Goal: Information Seeking & Learning: Get advice/opinions

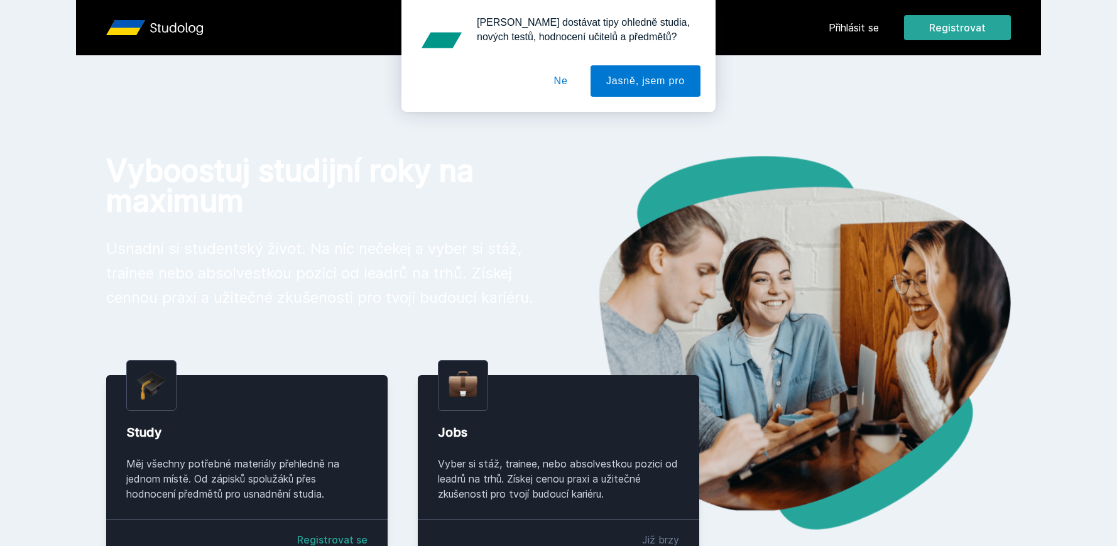
click at [855, 31] on div "[PERSON_NAME] dostávat tipy ohledně studia, nových testů, hodnocení učitelů a p…" at bounding box center [558, 56] width 1117 height 112
click at [562, 87] on button "Ne" at bounding box center [561, 80] width 45 height 31
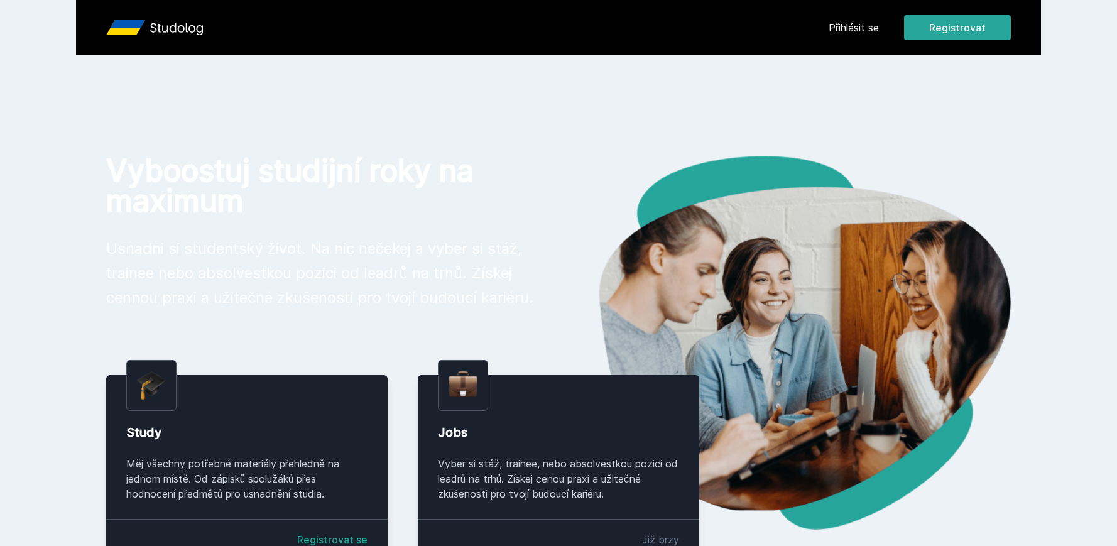
click at [876, 29] on link "Přihlásit se" at bounding box center [854, 27] width 50 height 15
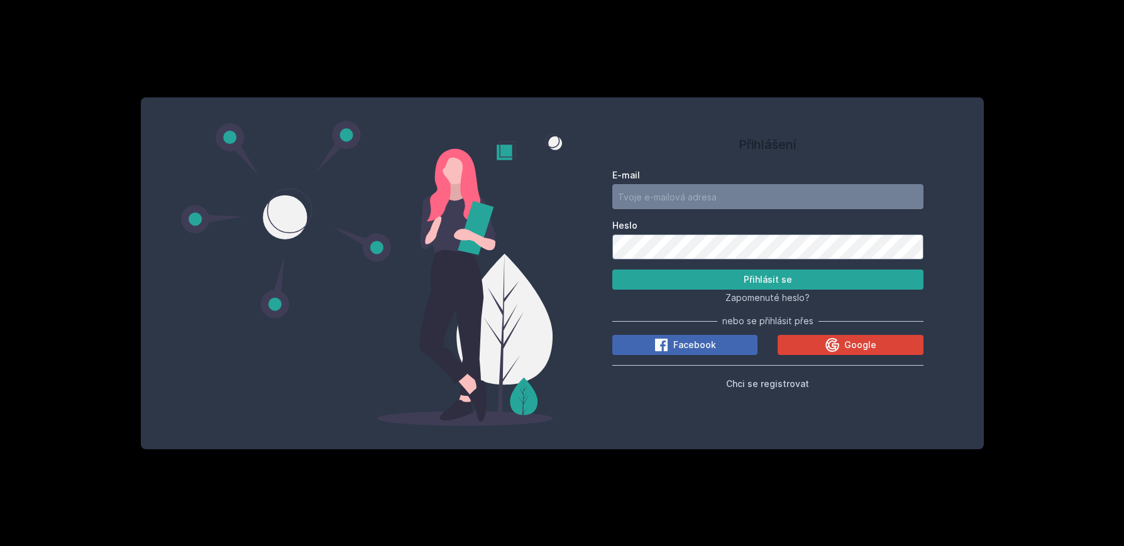
click at [779, 194] on input "E-mail" at bounding box center [767, 196] width 311 height 25
type input "[EMAIL_ADDRESS][DOMAIN_NAME]"
click at [826, 281] on button "Přihlásit se" at bounding box center [767, 280] width 311 height 20
click at [792, 199] on input "[EMAIL_ADDRESS][DOMAIN_NAME]" at bounding box center [767, 196] width 311 height 25
click at [913, 167] on div "E-mail [EMAIL_ADDRESS][DOMAIN_NAME] [PERSON_NAME] se Zapomenuté heslo? nebo se …" at bounding box center [767, 277] width 311 height 227
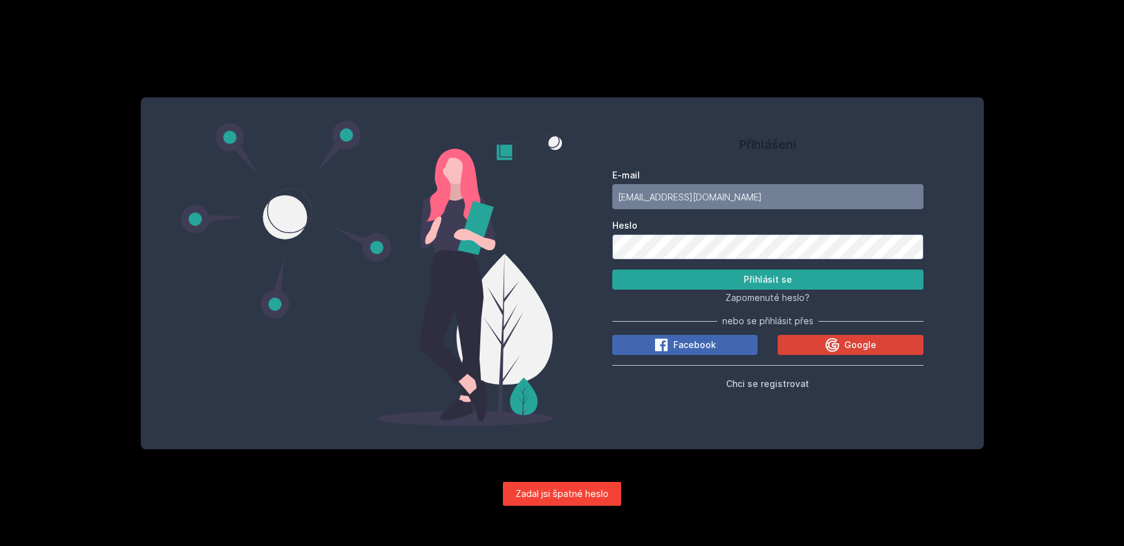
click at [548, 260] on div "Přihlášení E-mail [EMAIL_ADDRESS][DOMAIN_NAME] [PERSON_NAME] se Zapomenuté hesl…" at bounding box center [562, 273] width 843 height 352
click at [612, 270] on button "Přihlásit se" at bounding box center [767, 280] width 311 height 20
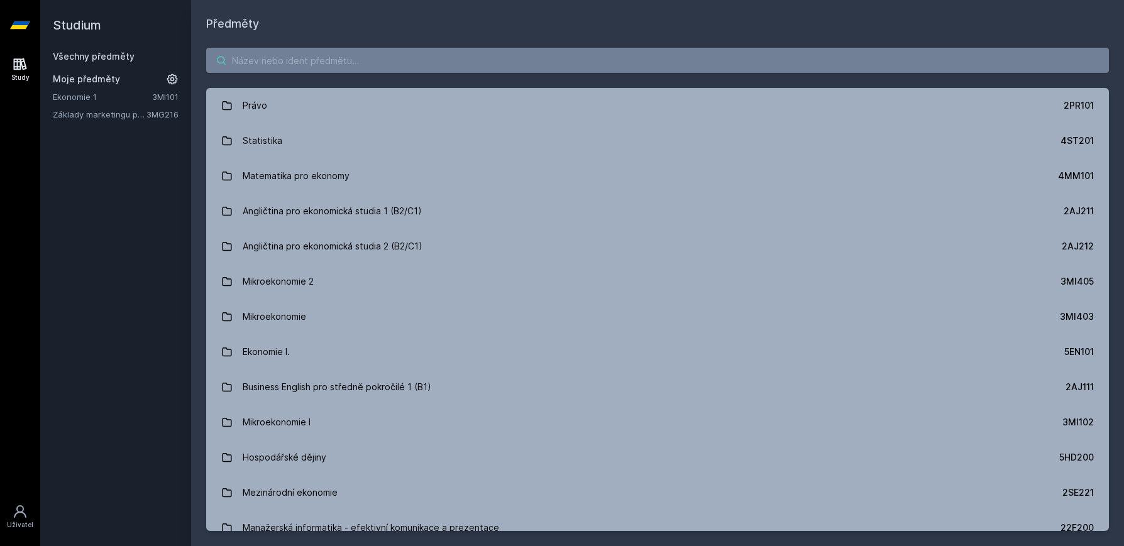
click at [442, 63] on input "search" at bounding box center [657, 60] width 902 height 25
click at [458, 50] on input "search" at bounding box center [657, 60] width 902 height 25
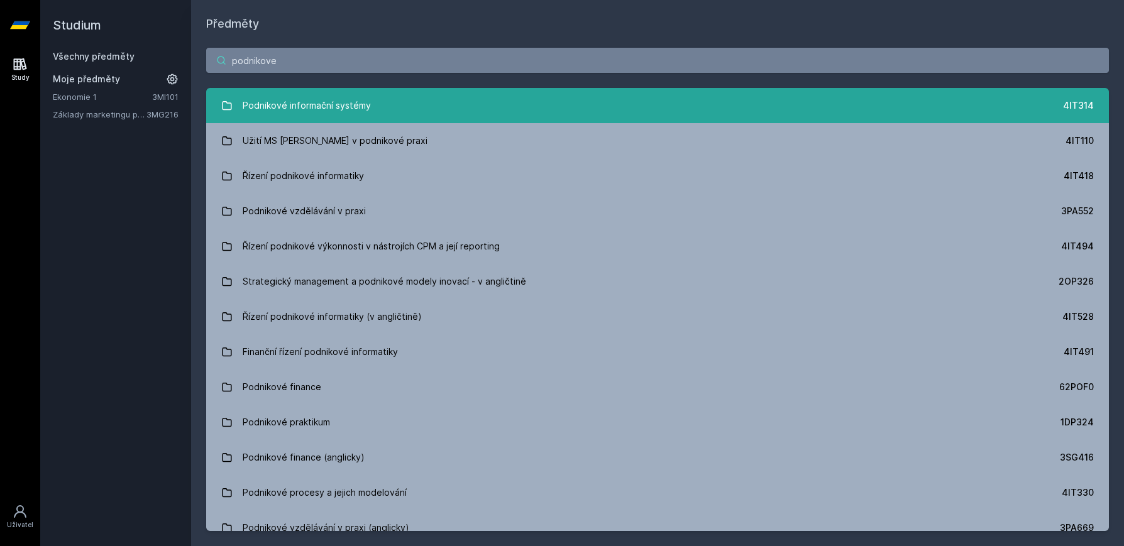
type input "podnikove"
click at [321, 107] on div "Podnikové informační systémy" at bounding box center [307, 105] width 128 height 25
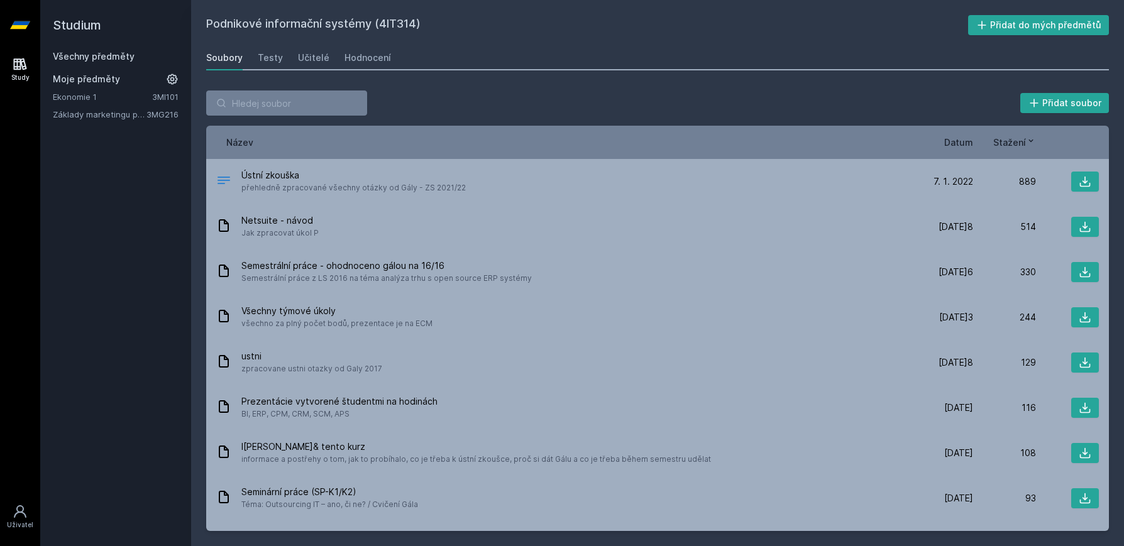
drag, startPoint x: 244, startPoint y: 63, endPoint x: 250, endPoint y: 62, distance: 6.3
click at [246, 62] on div "Soubory Testy Učitelé Hodnocení" at bounding box center [657, 57] width 902 height 25
click at [263, 60] on div "Testy" at bounding box center [270, 58] width 25 height 13
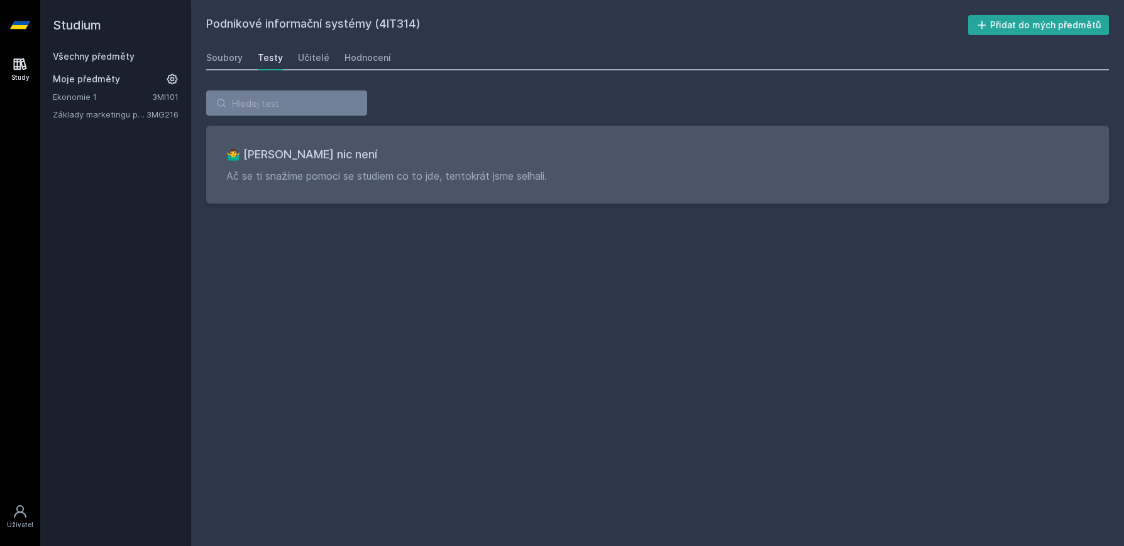
click at [292, 50] on div "Soubory Testy Učitelé Hodnocení" at bounding box center [657, 57] width 902 height 25
click at [303, 56] on div "Učitelé" at bounding box center [313, 58] width 31 height 13
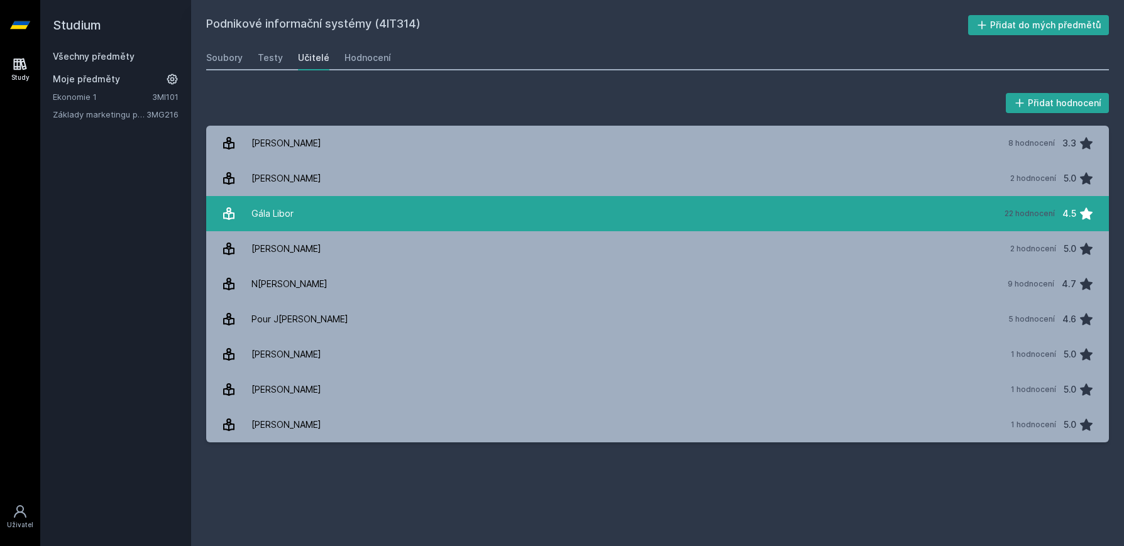
click at [939, 215] on link "Gála Libor 22 hodnocení 4.5" at bounding box center [657, 213] width 902 height 35
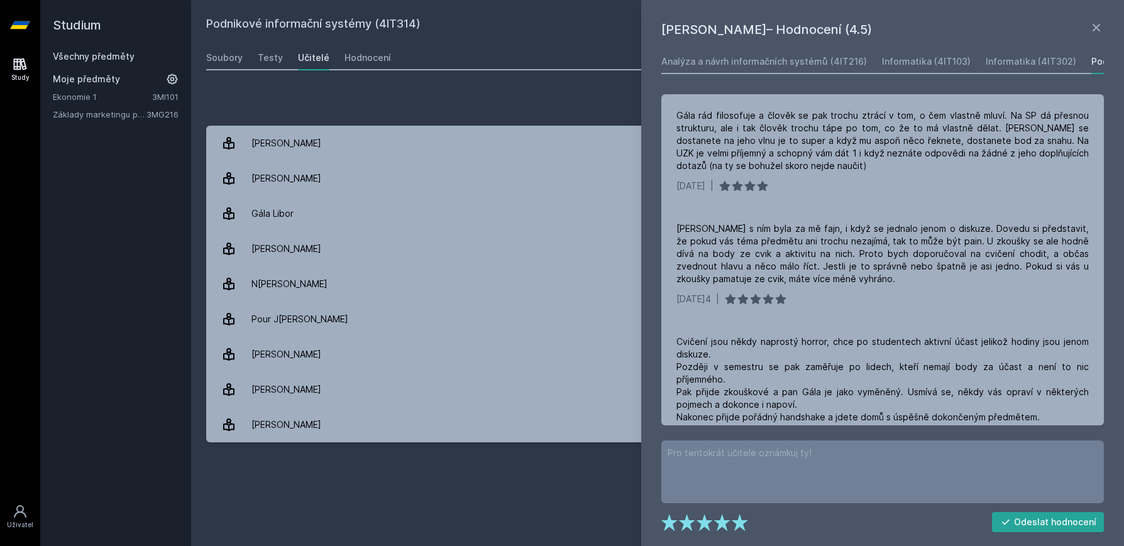
click at [954, 22] on h1 "[PERSON_NAME]– Hodnocení (4.5)" at bounding box center [874, 29] width 427 height 19
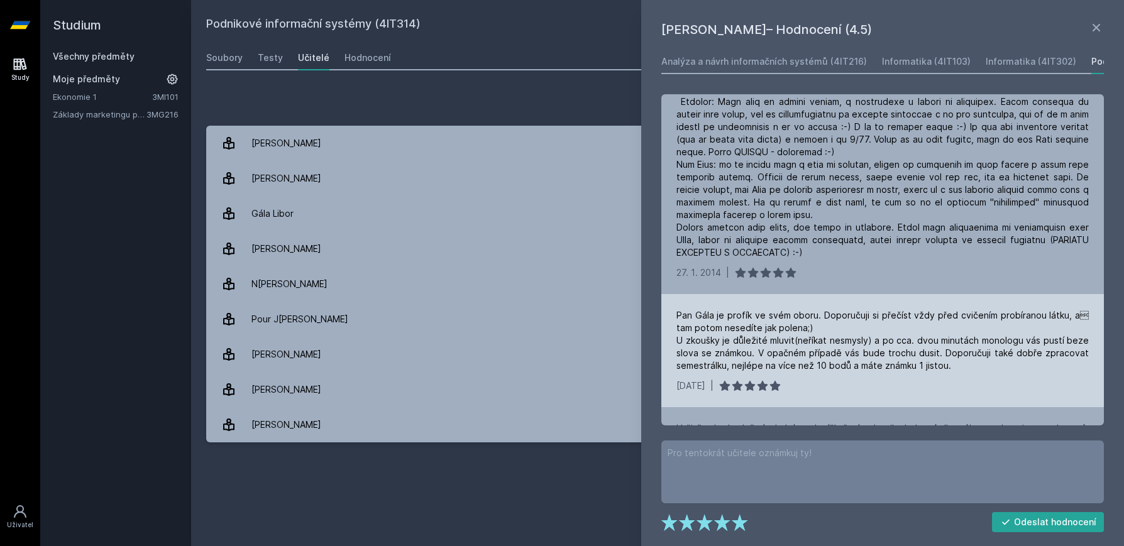
scroll to position [1571, 0]
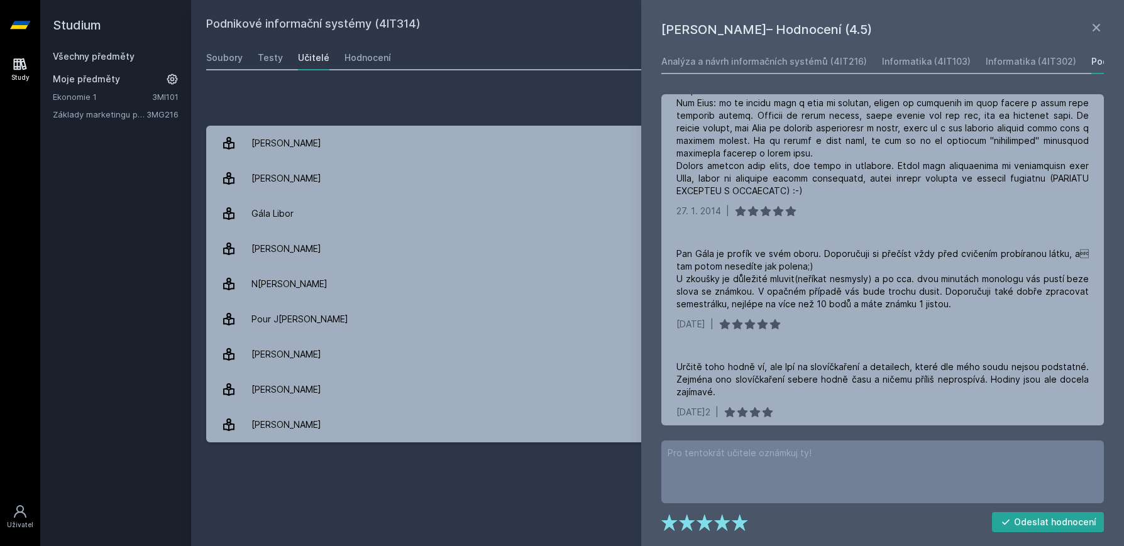
click at [933, 15] on div "[PERSON_NAME]– Hodnocení (4.5) Analýza a návrh informačních systémů (4IT216) In…" at bounding box center [882, 273] width 483 height 546
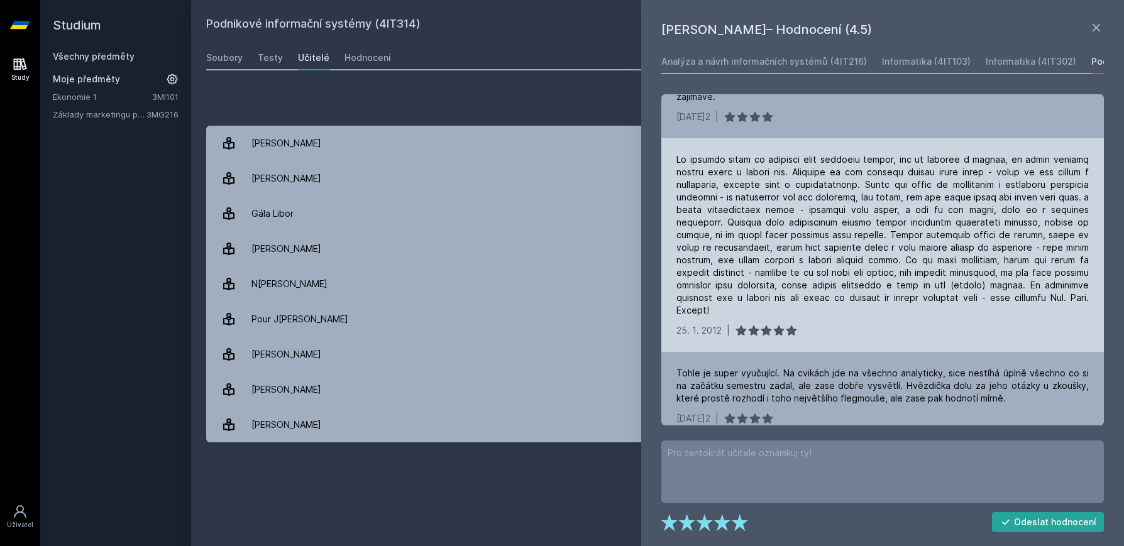
scroll to position [1885, 0]
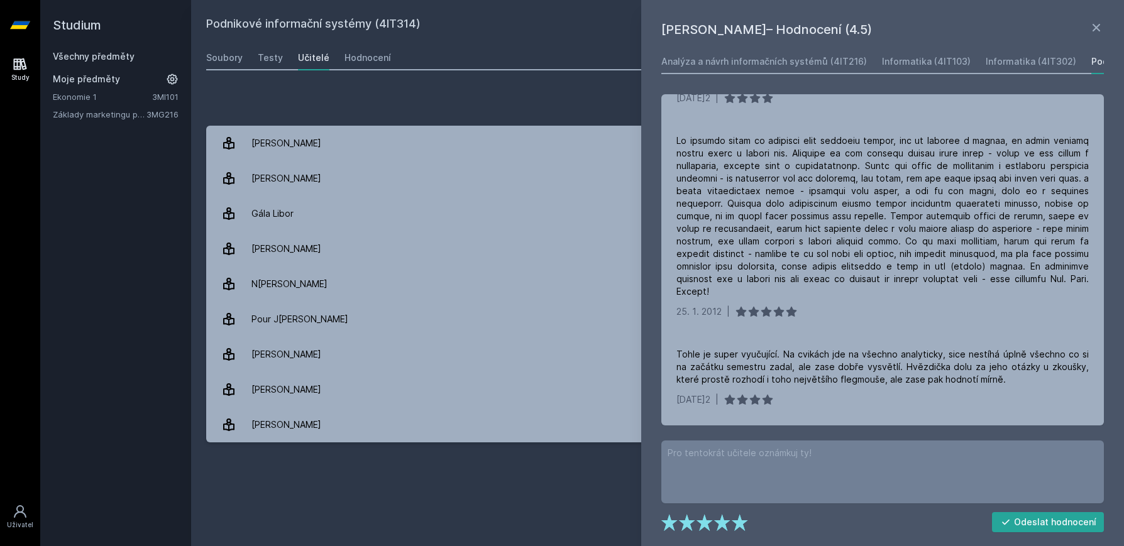
click at [1104, 32] on div "[PERSON_NAME]– Hodnocení (4.5) Analýza a návrh informačních systémů (4IT216) In…" at bounding box center [882, 273] width 483 height 546
click at [1100, 23] on icon at bounding box center [1095, 27] width 15 height 15
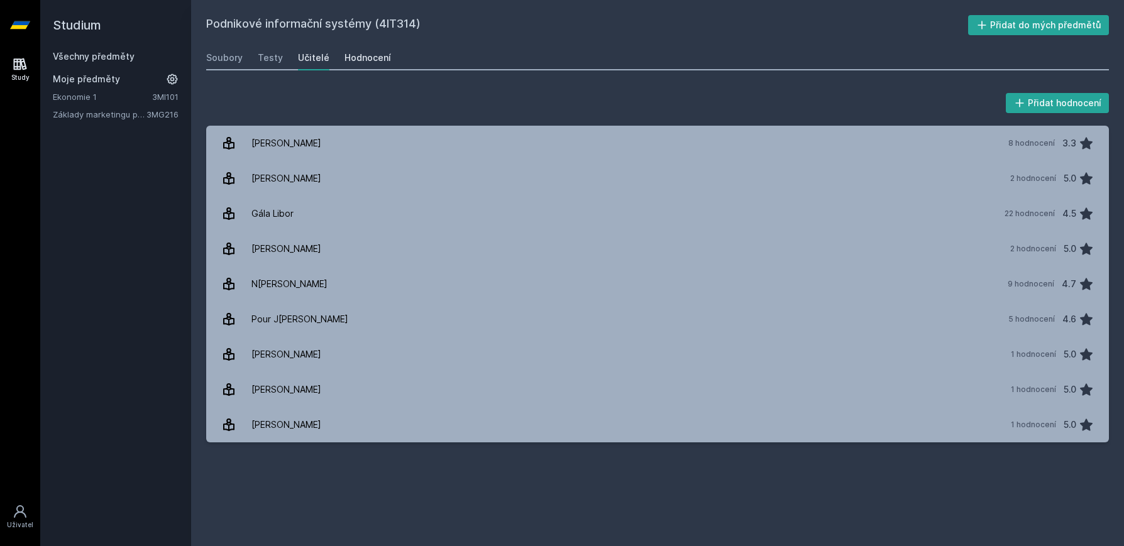
click at [361, 63] on div "Hodnocení" at bounding box center [367, 58] width 47 height 13
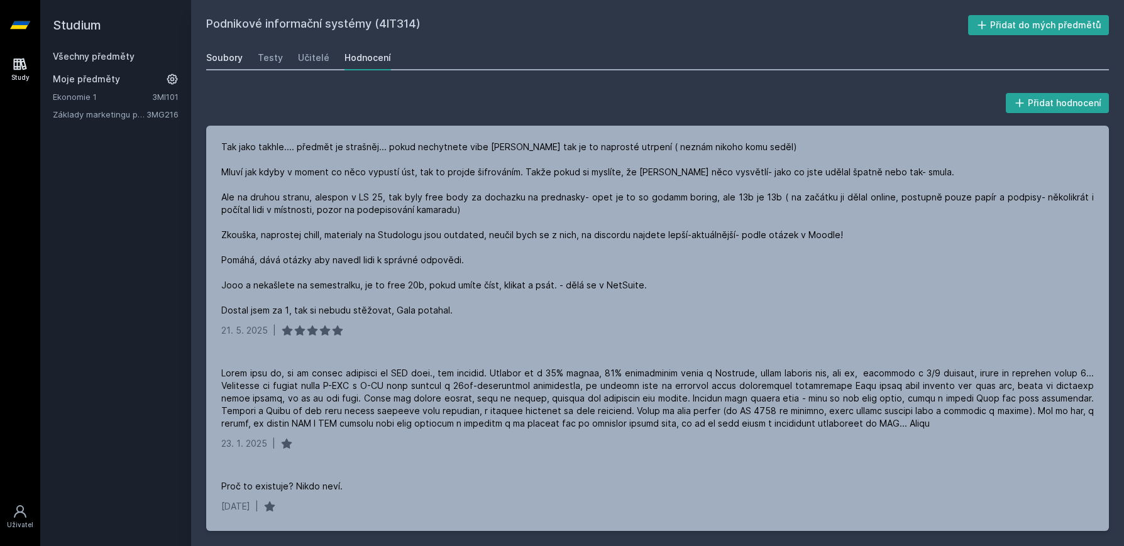
click at [224, 57] on div "Soubory" at bounding box center [224, 58] width 36 height 13
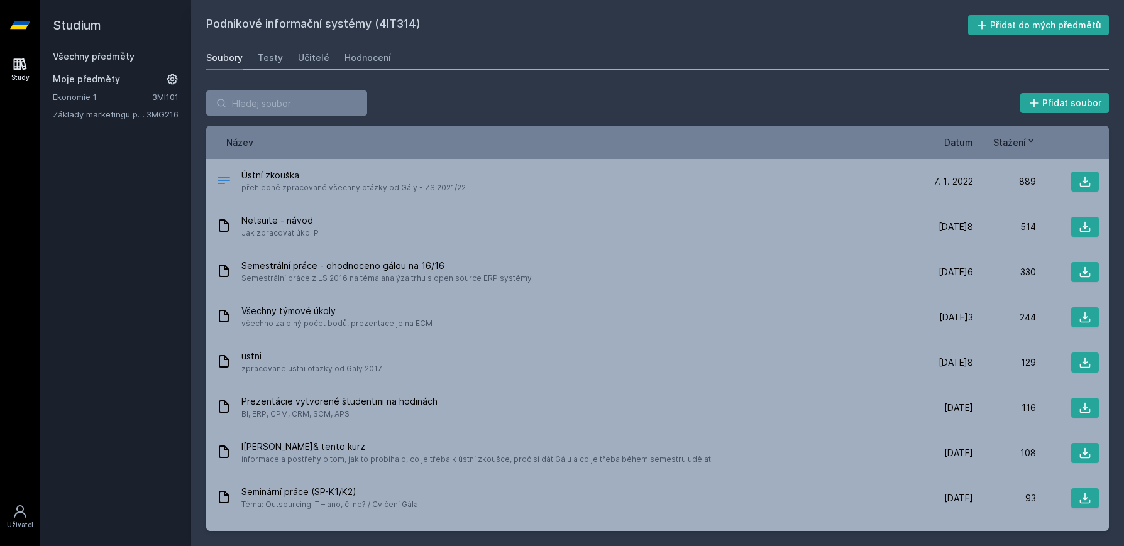
click at [911, 66] on div "Soubory Testy Učitelé Hodnocení" at bounding box center [657, 57] width 902 height 25
click at [723, 42] on div "Podnikové informační systémy (4IT314) Přidat do mých předmětů [GEOGRAPHIC_DATA]…" at bounding box center [657, 273] width 902 height 516
